Goal: Task Accomplishment & Management: Manage account settings

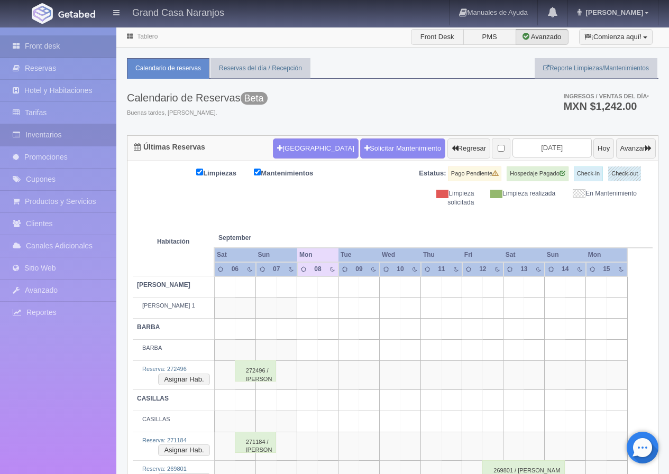
click at [53, 137] on link "Inventarios" at bounding box center [58, 135] width 116 height 22
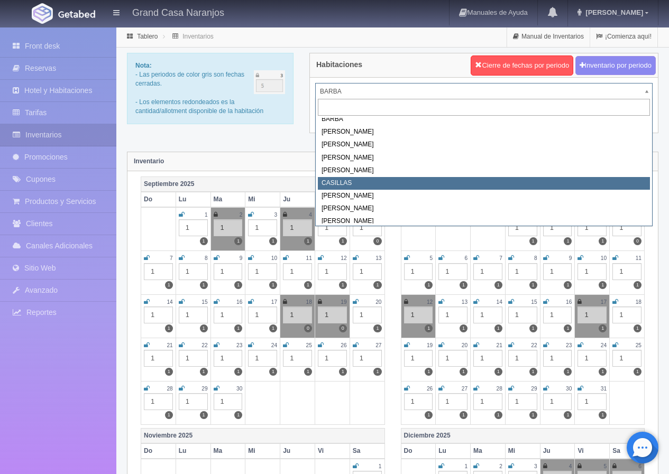
scroll to position [9, 0]
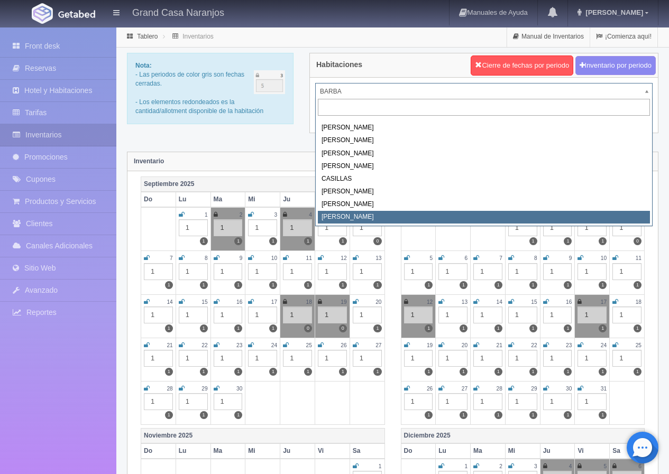
select select "2222"
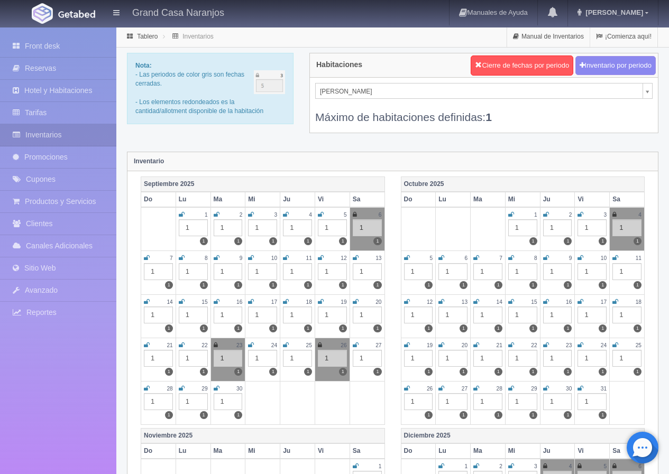
click at [613, 214] on icon at bounding box center [614, 214] width 4 height 6
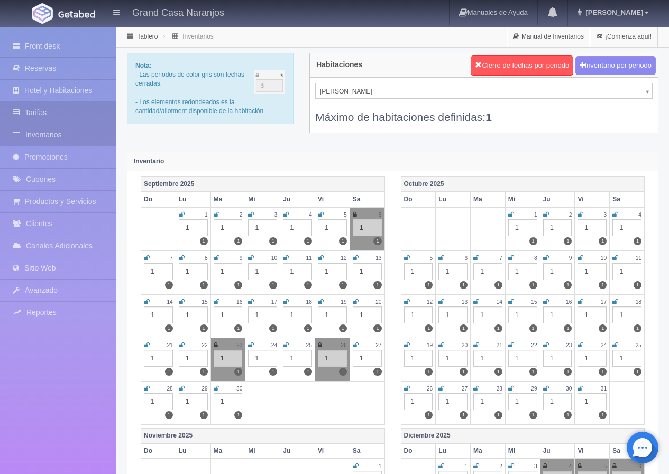
click at [62, 110] on link "Tarifas" at bounding box center [58, 113] width 116 height 22
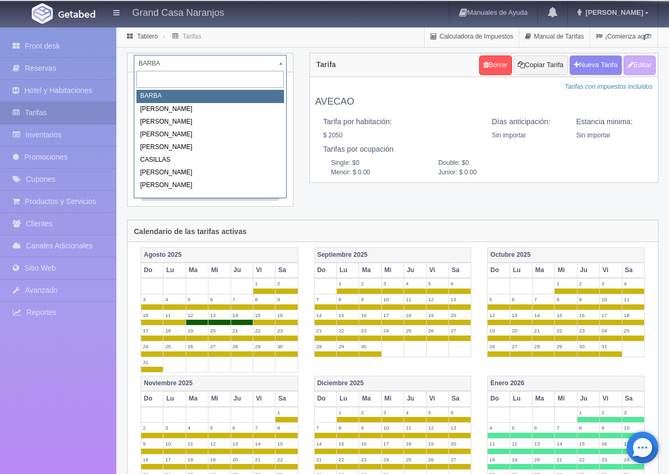
click at [201, 63] on body "Grand Casa Naranjos Manuales de Ayuda Actualizaciones recientes [PERSON_NAME] M…" at bounding box center [334, 404] width 669 height 756
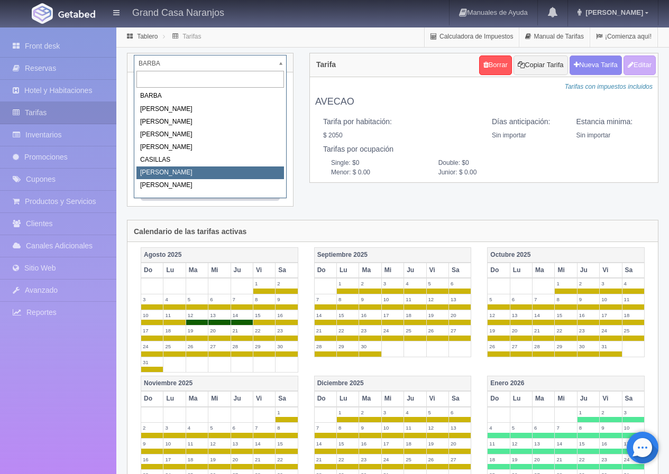
scroll to position [9, 0]
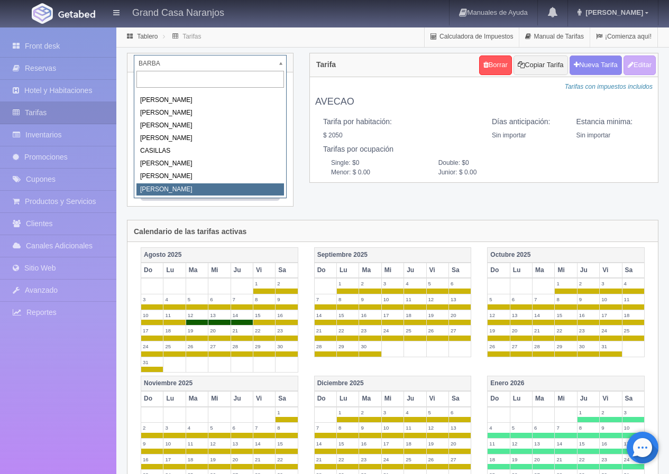
select select "2222"
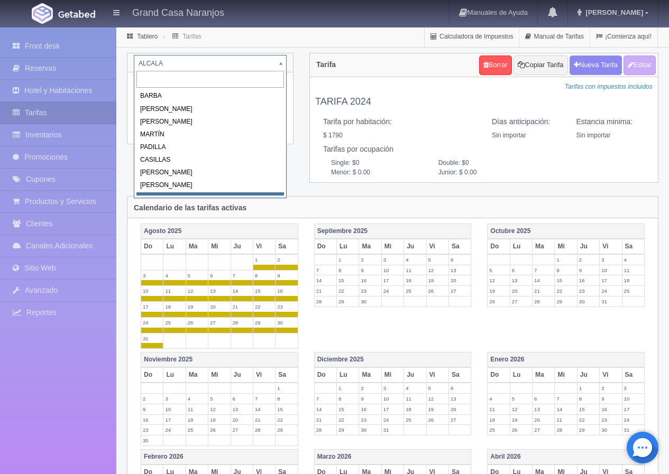
click at [249, 63] on body "Grand Casa Naranjos Manuales de Ayuda Actualizaciones recientes [PERSON_NAME] M…" at bounding box center [334, 328] width 669 height 604
select select "2067"
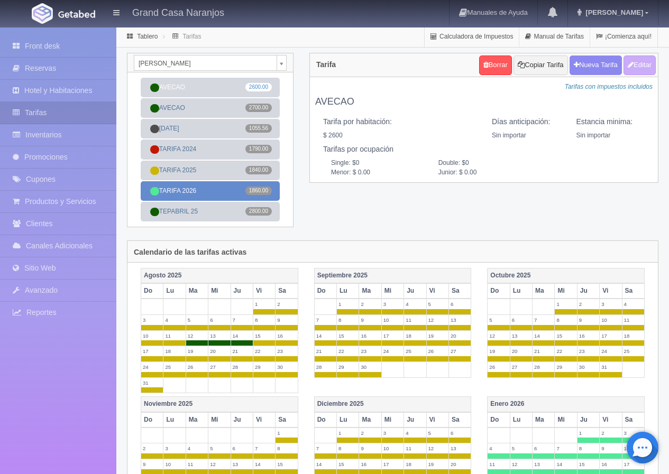
click at [221, 191] on link "TARIFA 2026 1860.00" at bounding box center [210, 191] width 139 height 20
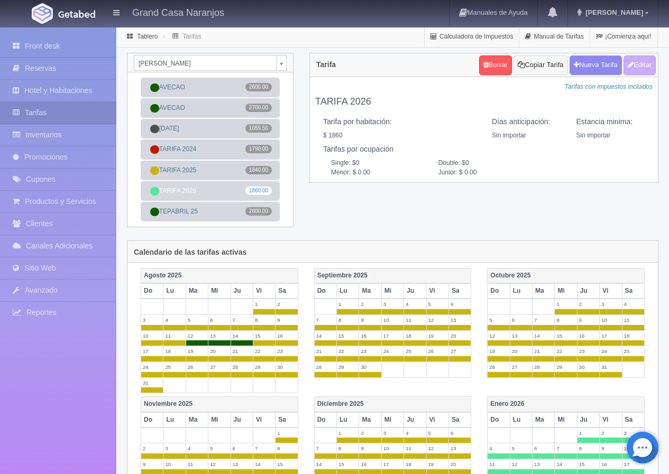
click at [539, 63] on button "Copiar Tarifa" at bounding box center [540, 65] width 54 height 20
select select
type input "TARIFA 2026"
select select "0"
type input "0"
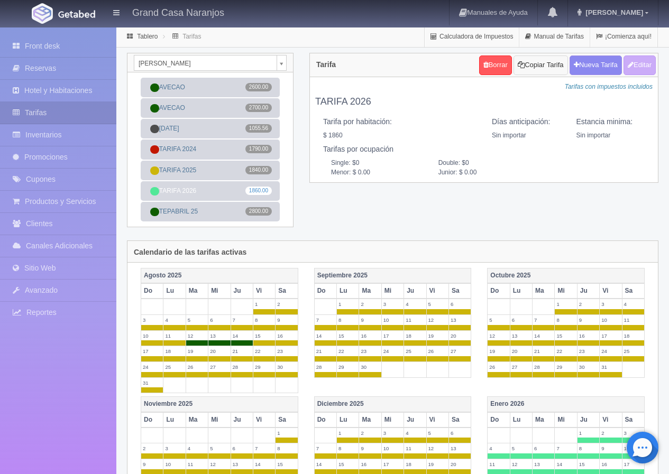
checkbox input "true"
type input "1860.00"
checkbox input "true"
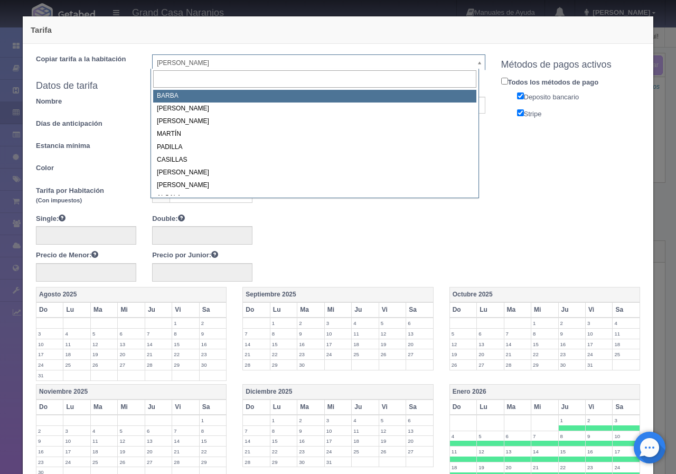
drag, startPoint x: 188, startPoint y: 64, endPoint x: 182, endPoint y: 68, distance: 6.5
click at [188, 64] on body "Grand Casa Naranjos Manuales de Ayuda Actualizaciones recientes Mathilde Mi Per…" at bounding box center [338, 414] width 676 height 776
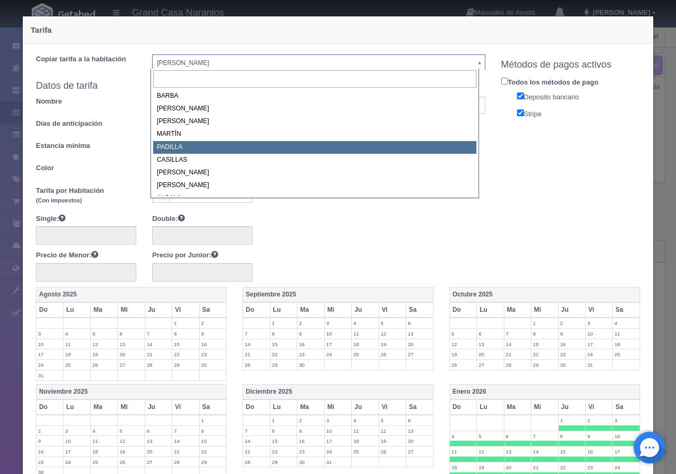
scroll to position [9, 0]
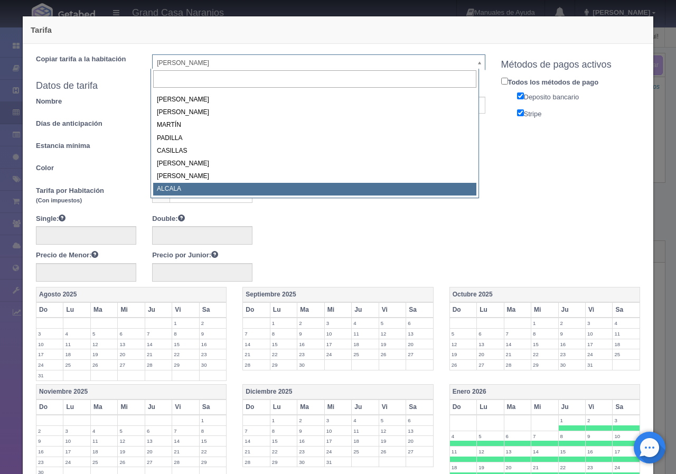
select select "2222"
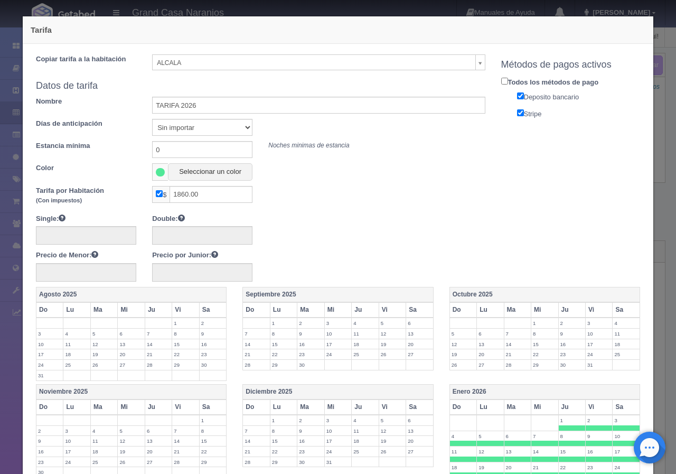
scroll to position [106, 0]
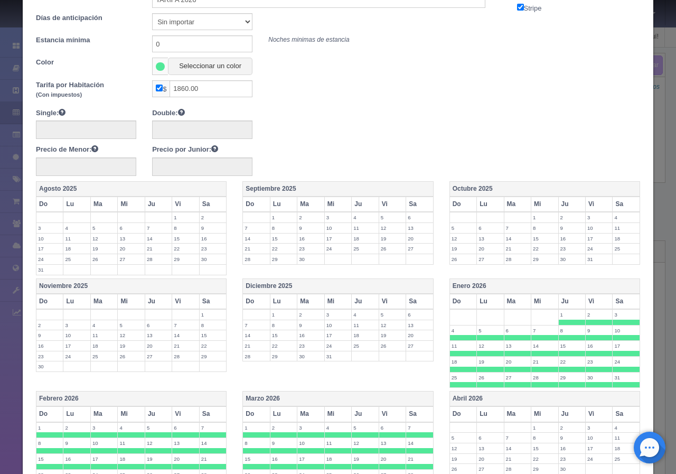
click at [489, 190] on th "Octubre 2025" at bounding box center [545, 189] width 190 height 15
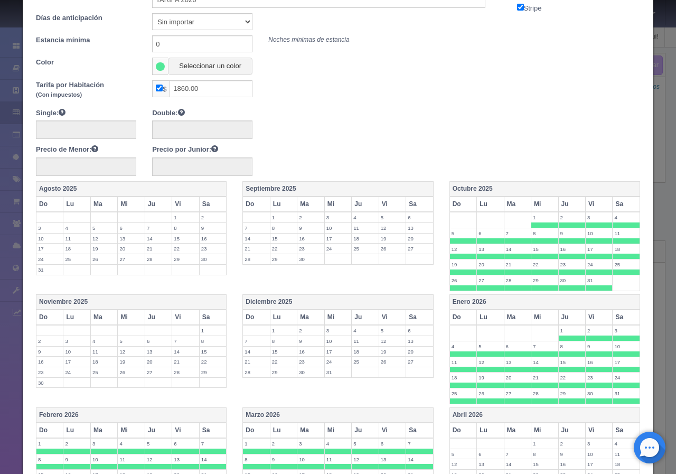
click at [504, 185] on th "Octubre 2025" at bounding box center [545, 189] width 190 height 15
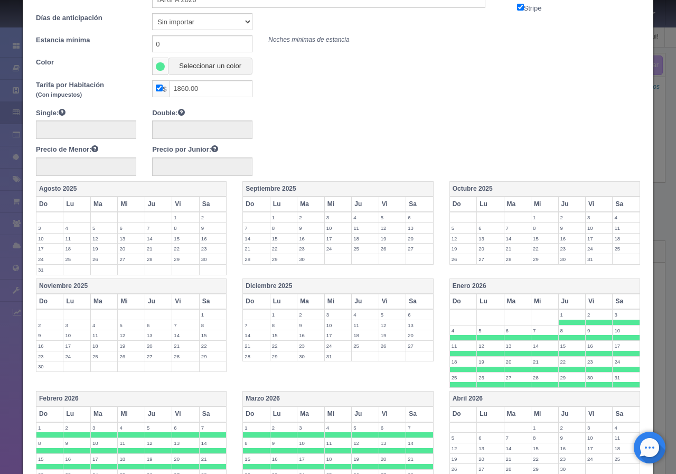
scroll to position [0, 0]
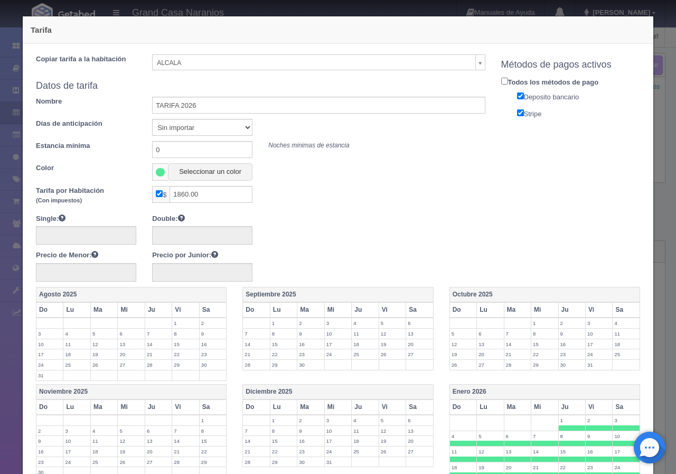
click at [649, 66] on div "Tarifa Copiar tarifa a la habitación ALCALA BARBA NAVARRO GONZÁLEZ MARTÍN PADIL…" at bounding box center [338, 414] width 643 height 828
click at [648, 160] on div "Tarifa Copiar tarifa a la habitación ALCALA BARBA NAVARRO GONZÁLEZ MARTÍN PADIL…" at bounding box center [338, 414] width 643 height 828
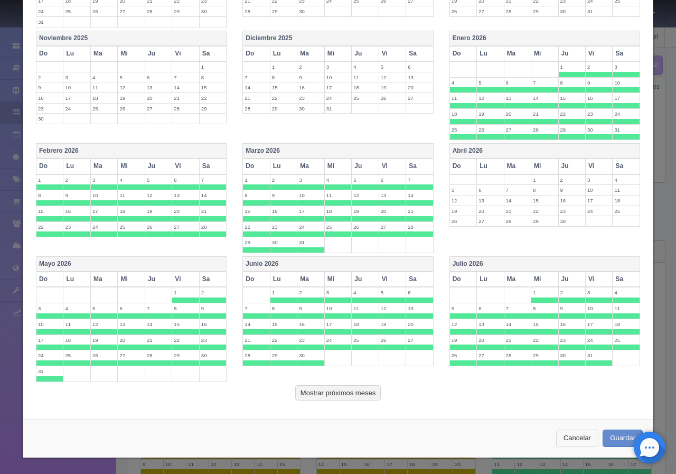
click at [565, 438] on button "Cancelar" at bounding box center [577, 438] width 42 height 17
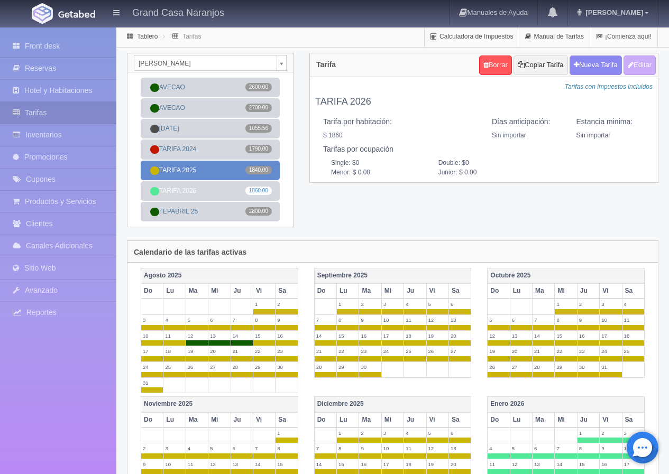
click at [221, 171] on link "TARIFA 2025 1840.00" at bounding box center [210, 171] width 139 height 20
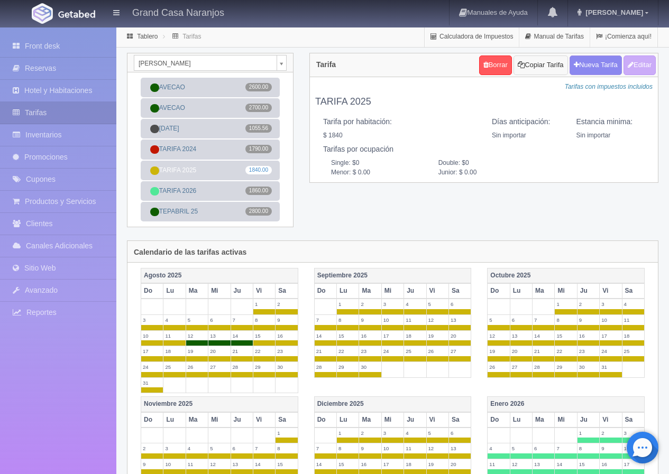
click at [532, 65] on button "Copiar Tarifa" at bounding box center [540, 65] width 54 height 20
select select
type input "TARIFA 2025"
select select "0"
type input "0"
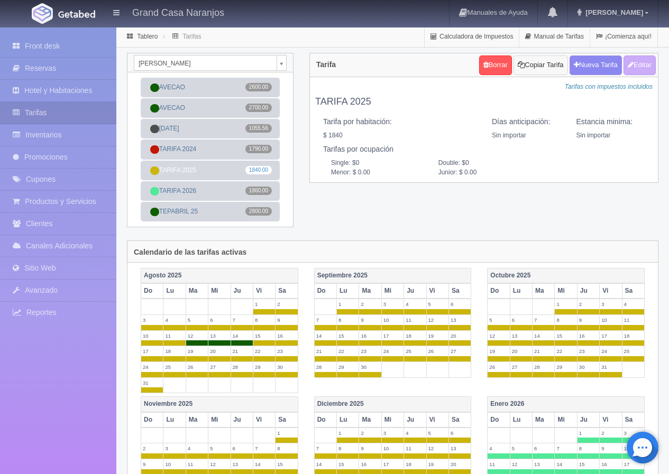
checkbox input "true"
type input "1840.00"
checkbox input "true"
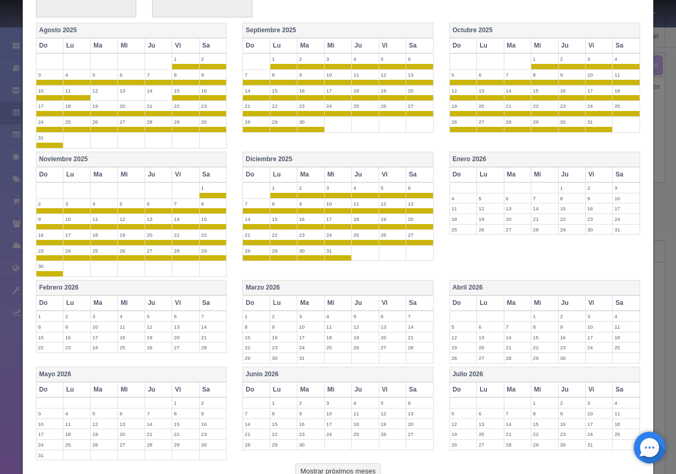
scroll to position [342, 0]
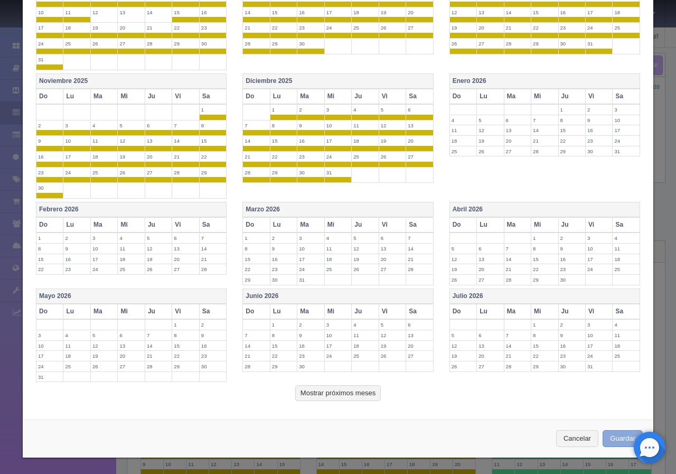
click at [618, 441] on button "Guardar" at bounding box center [623, 438] width 40 height 17
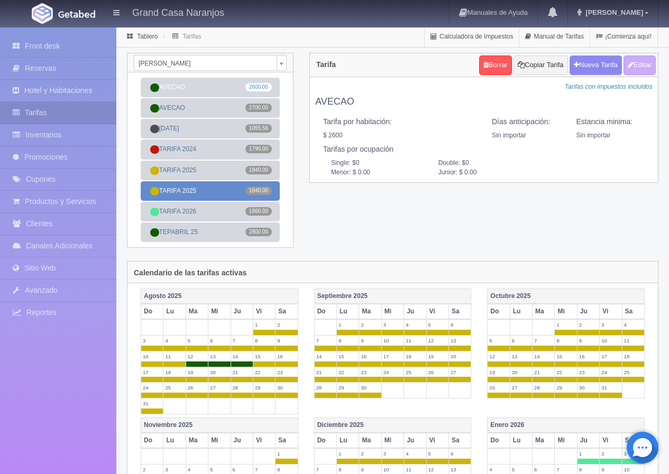
click at [224, 189] on link "TARIFA 2025 1840.00" at bounding box center [210, 191] width 139 height 20
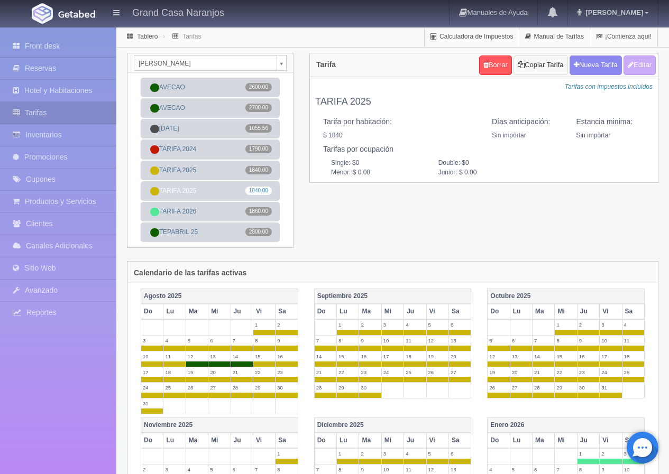
click at [546, 63] on button "Copiar Tarifa" at bounding box center [540, 65] width 54 height 20
select select
type input "TARIFA 2025"
select select "0"
type input "0"
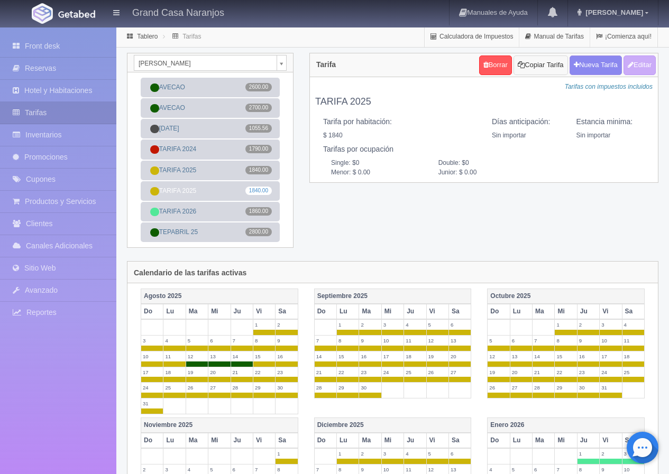
checkbox input "true"
type input "1840.00"
checkbox input "true"
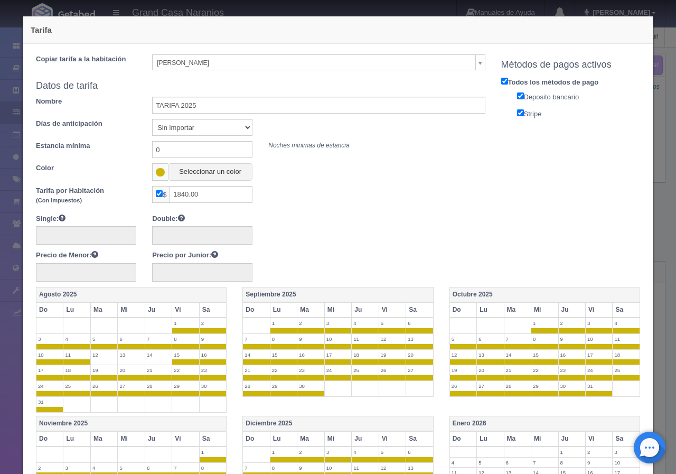
click at [203, 64] on body "Grand Casa Naranjos Manuales de Ayuda Actualizaciones recientes Mathilde Mi Per…" at bounding box center [338, 424] width 676 height 797
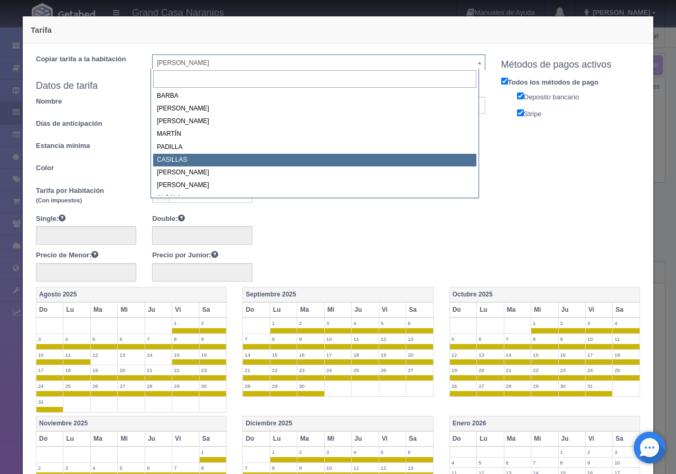
scroll to position [9, 0]
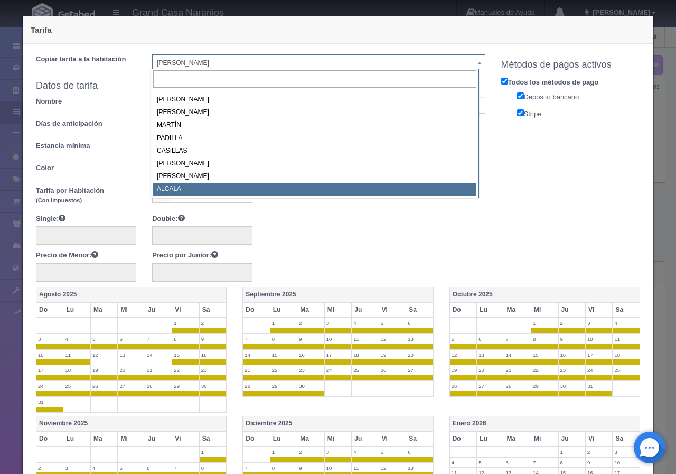
select select "2222"
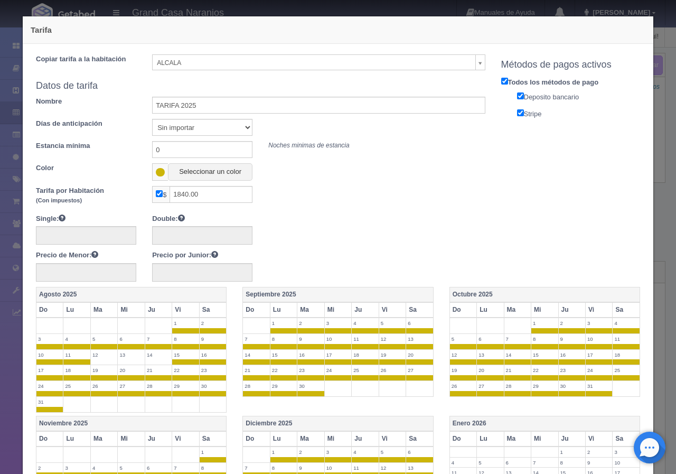
click at [309, 186] on div "Tarifa por Habitación (Con impuestos) $ 1840.00" at bounding box center [261, 197] width 466 height 22
click at [163, 295] on th "Agosto 2025" at bounding box center [131, 294] width 190 height 15
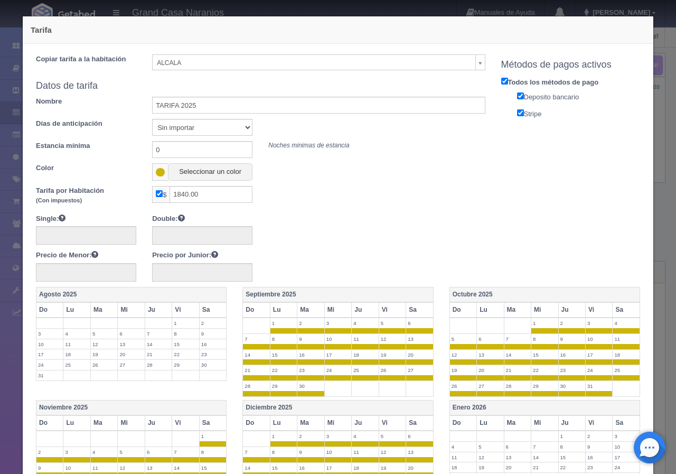
click at [163, 295] on th "Agosto 2025" at bounding box center [131, 294] width 190 height 15
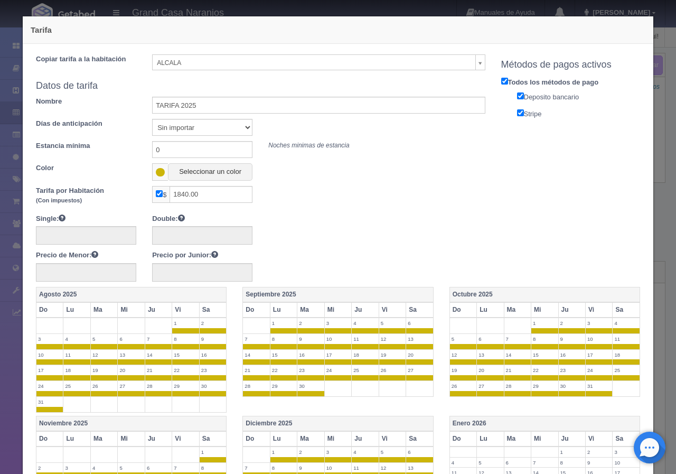
click at [295, 295] on th "Septiembre 2025" at bounding box center [338, 294] width 190 height 15
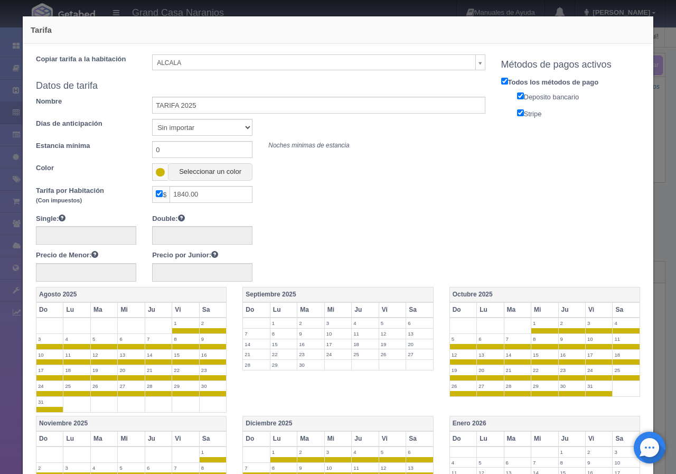
click at [304, 295] on th "Septiembre 2025" at bounding box center [338, 294] width 190 height 15
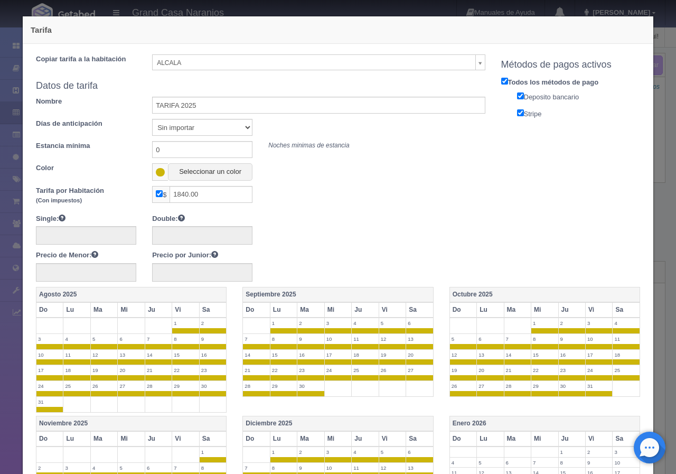
click at [463, 295] on th "Octubre 2025" at bounding box center [545, 294] width 190 height 15
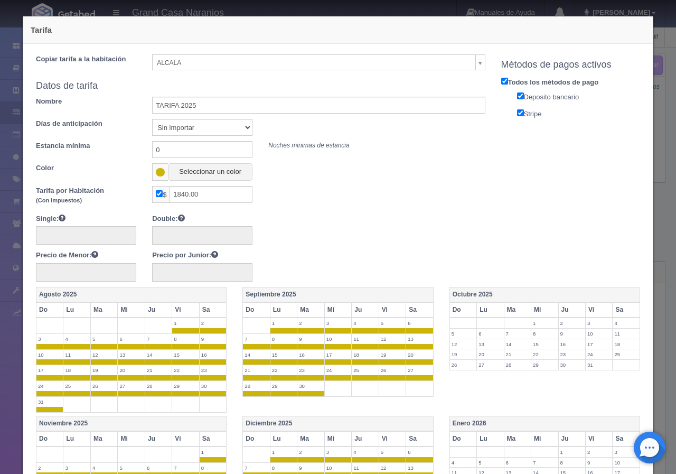
click at [463, 295] on th "Octubre 2025" at bounding box center [545, 294] width 190 height 15
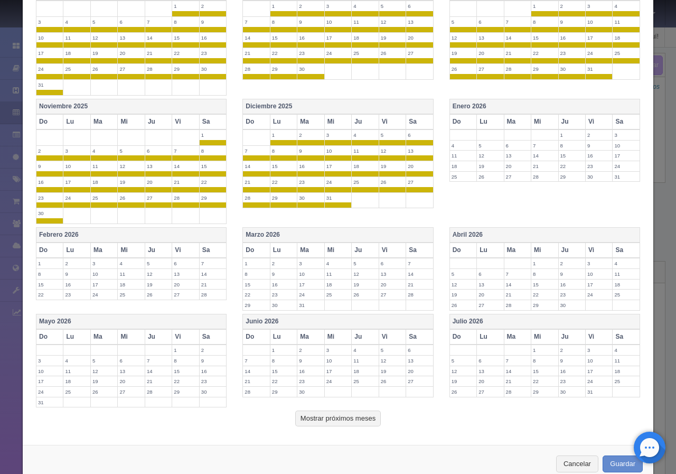
scroll to position [342, 0]
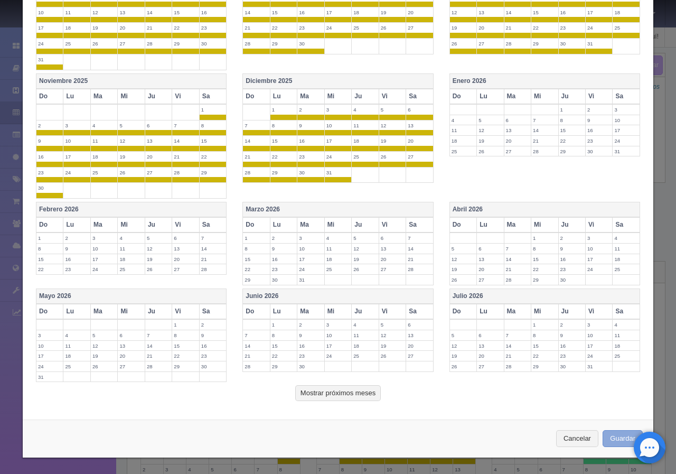
click at [608, 434] on button "Guardar" at bounding box center [623, 438] width 40 height 17
